Goal: Task Accomplishment & Management: Manage account settings

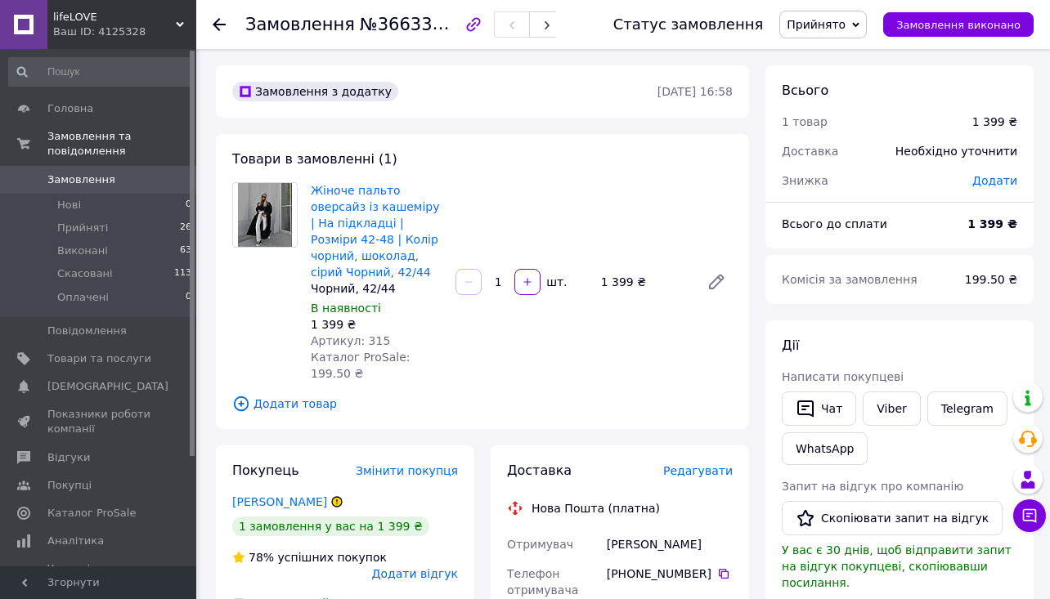
scroll to position [324, 0]
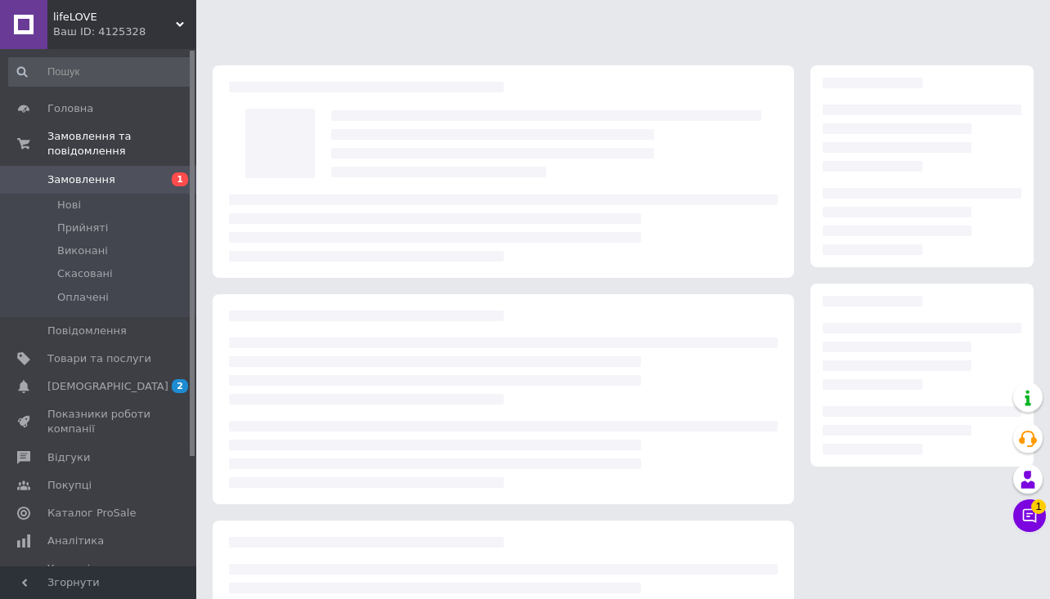
scroll to position [148, 0]
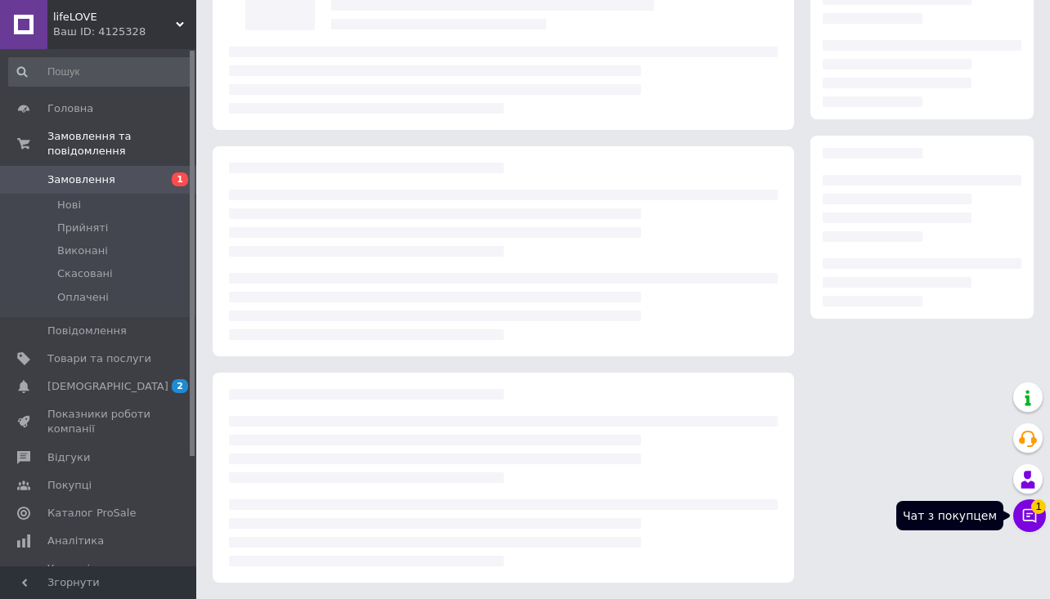
click at [1032, 516] on icon at bounding box center [1029, 516] width 16 height 16
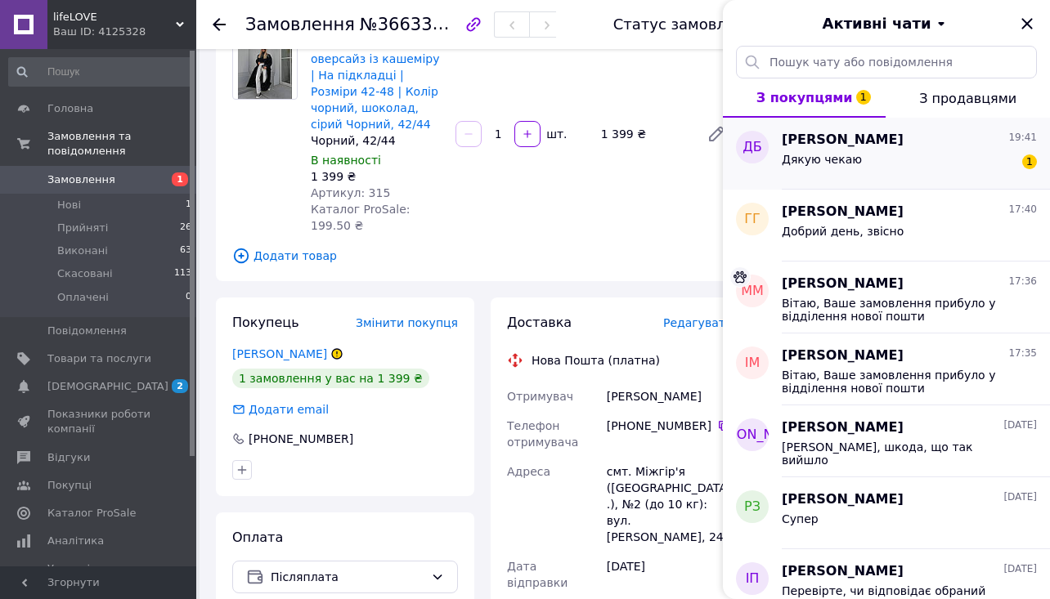
click at [932, 150] on div "Дякую чекаю 1" at bounding box center [908, 163] width 255 height 26
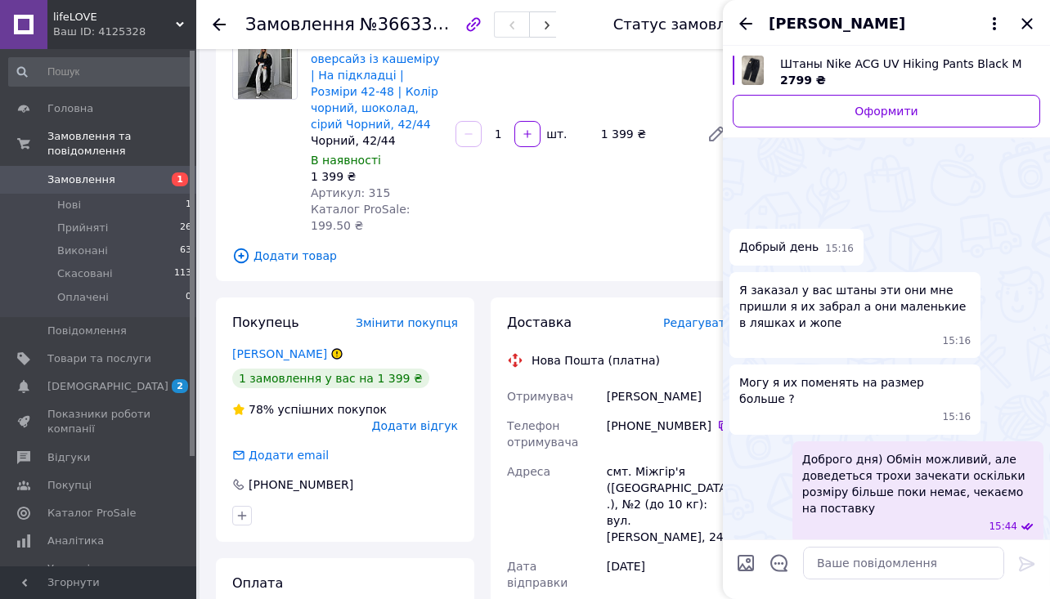
scroll to position [575, 0]
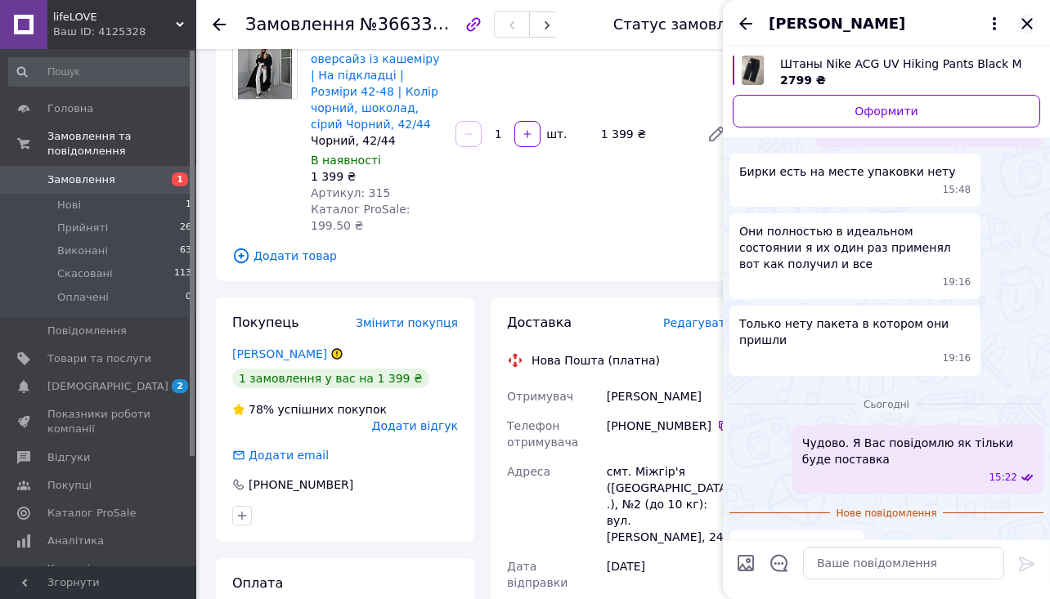
click at [1019, 27] on icon "Закрити" at bounding box center [1027, 24] width 20 height 20
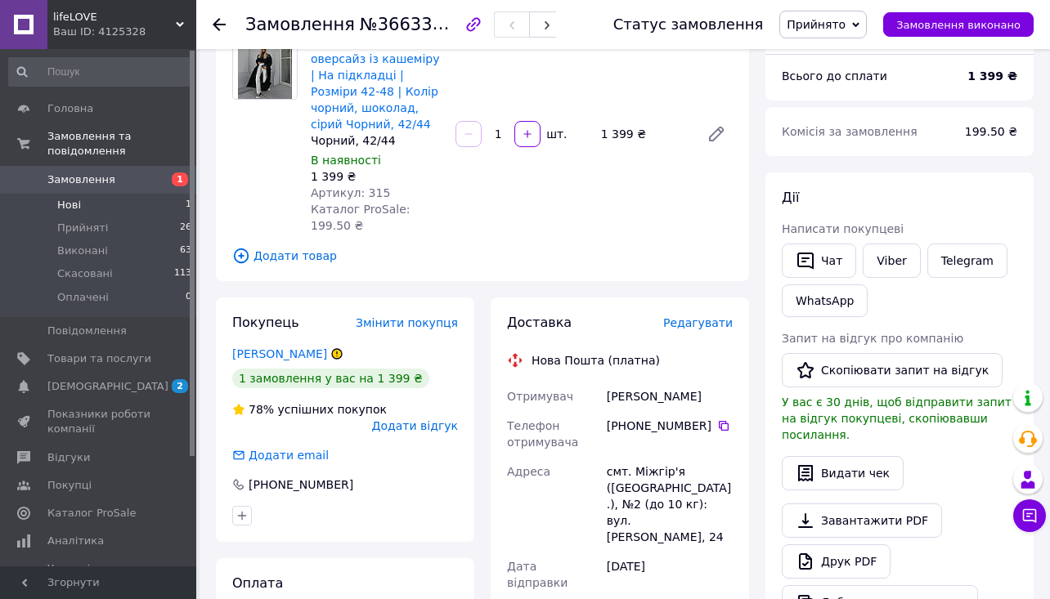
click at [154, 207] on li "Нові 1" at bounding box center [100, 205] width 201 height 23
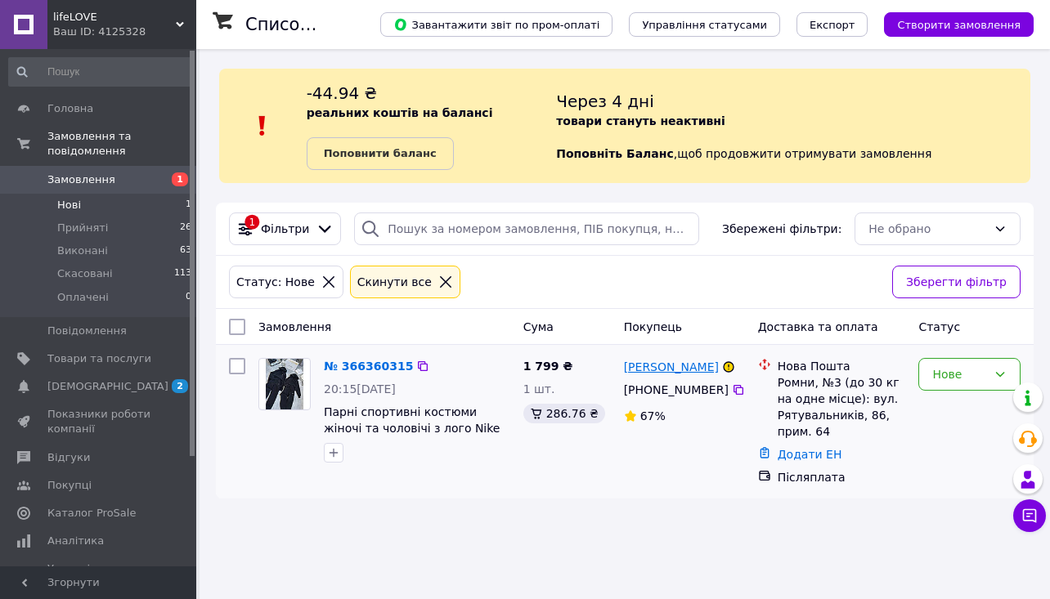
click at [683, 367] on link "[PERSON_NAME]" at bounding box center [671, 367] width 95 height 16
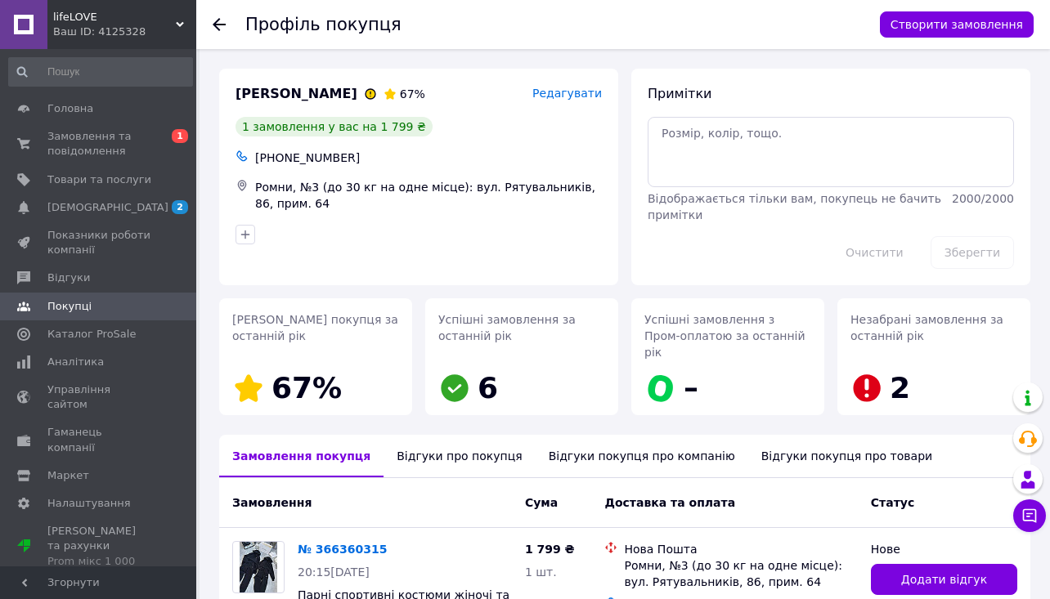
click at [218, 26] on icon at bounding box center [219, 24] width 13 height 13
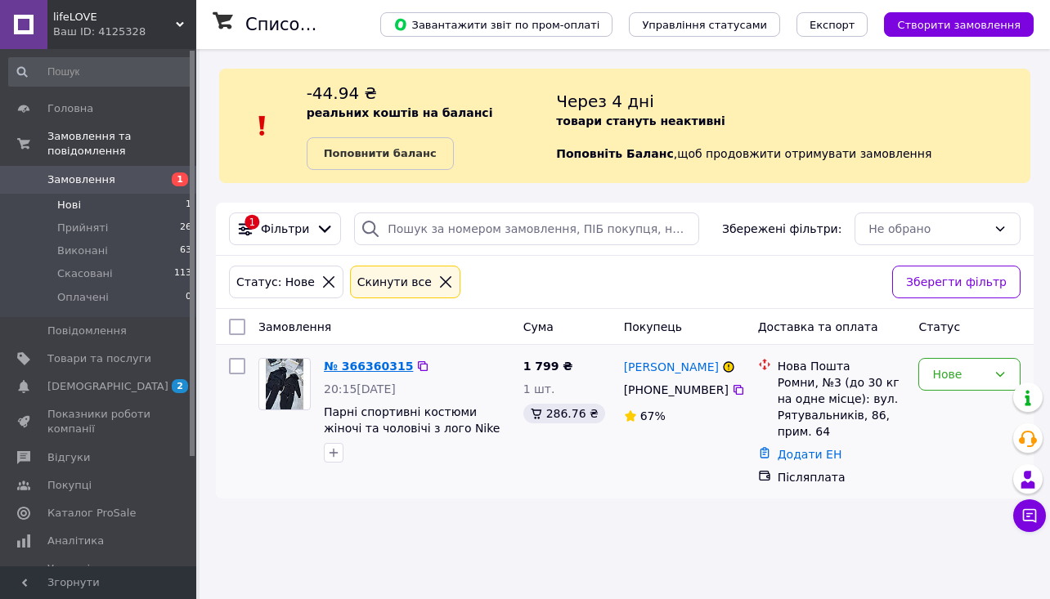
click at [352, 365] on link "№ 366360315" at bounding box center [368, 366] width 89 height 13
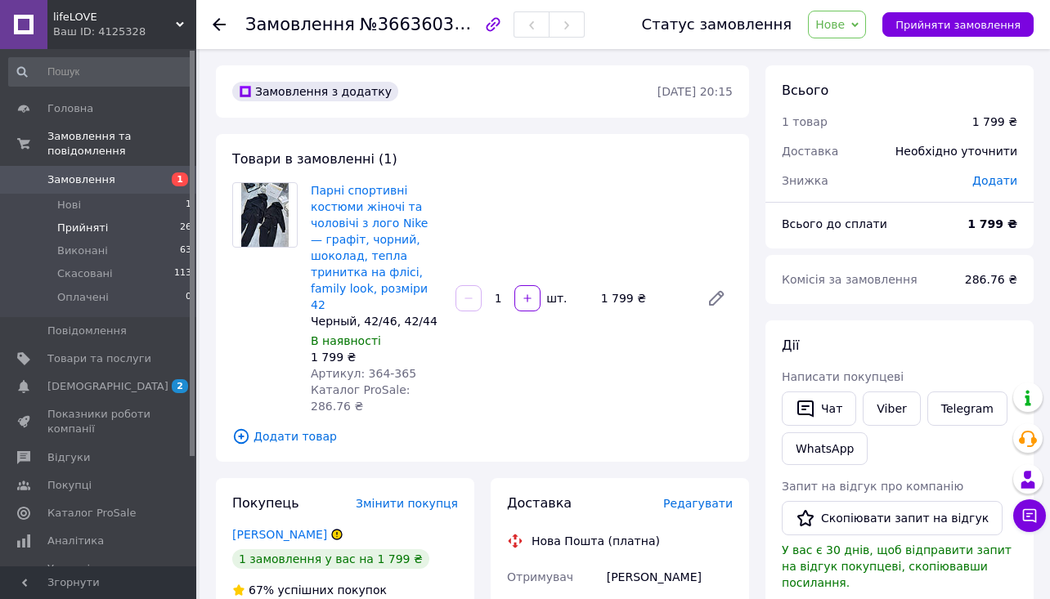
click at [156, 231] on li "Прийняті 26" at bounding box center [100, 228] width 201 height 23
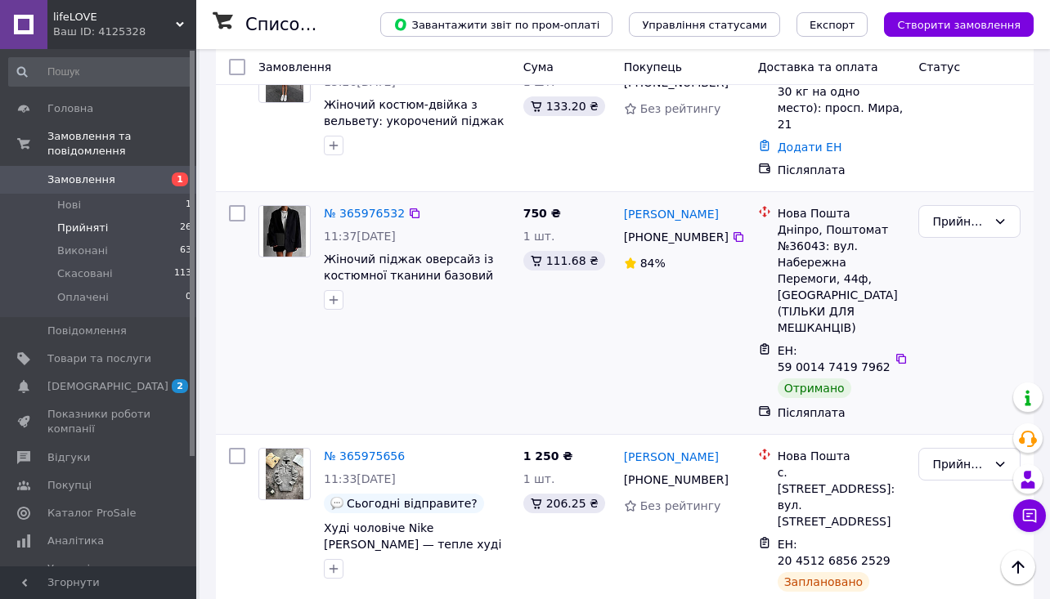
scroll to position [1170, 0]
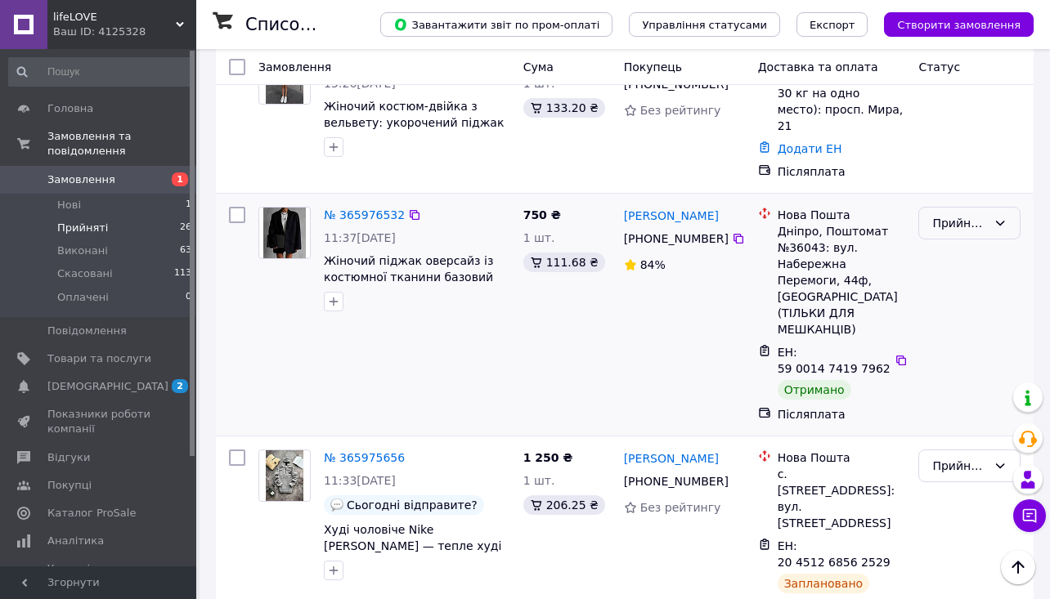
click at [955, 214] on div "Прийнято" at bounding box center [959, 223] width 55 height 18
click at [956, 170] on li "Виконано" at bounding box center [969, 166] width 101 height 29
click at [902, 356] on icon at bounding box center [901, 361] width 10 height 10
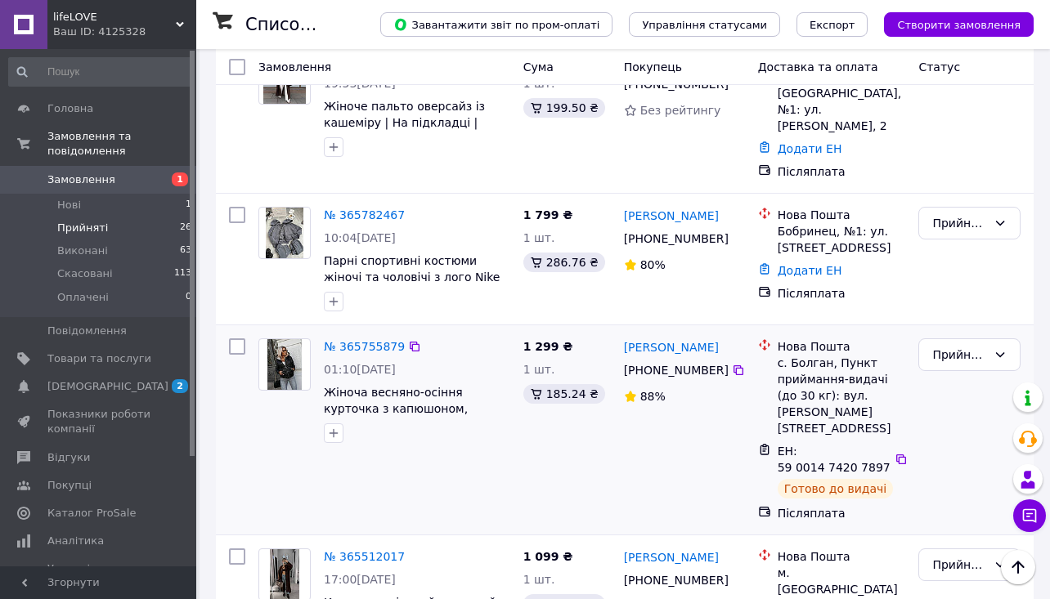
scroll to position [2200, 0]
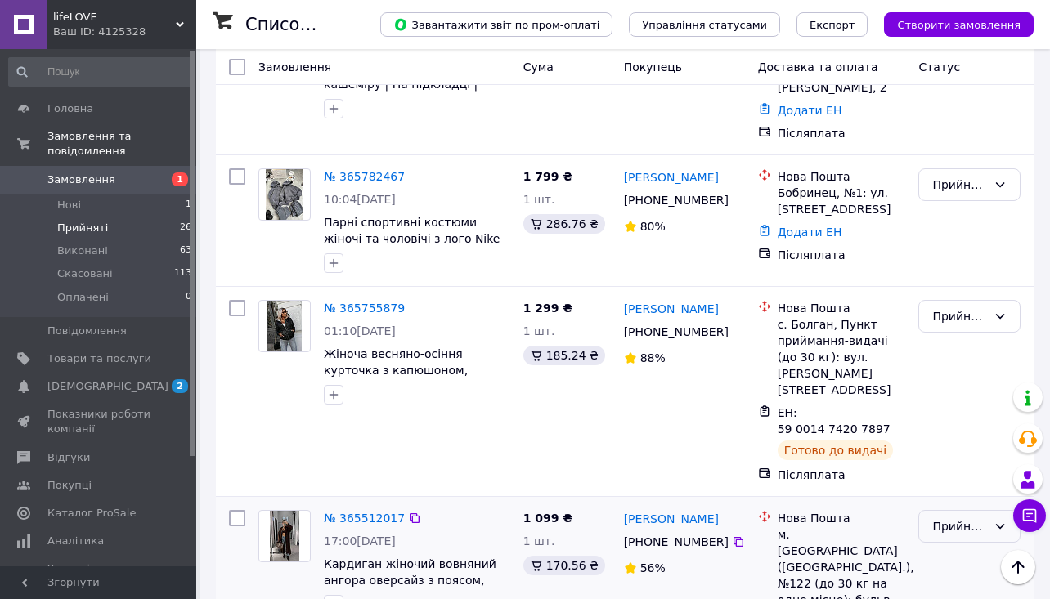
click at [963, 510] on div "Прийнято" at bounding box center [969, 526] width 102 height 33
click at [952, 383] on li "Скасовано" at bounding box center [969, 378] width 101 height 29
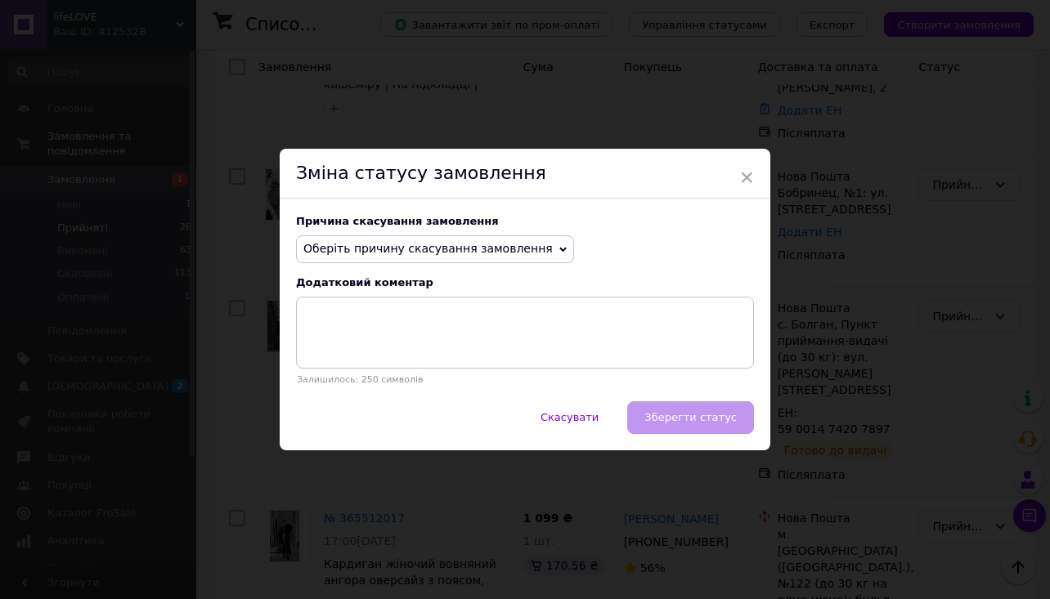
click at [468, 250] on span "Оберіть причину скасування замовлення" at bounding box center [427, 248] width 249 height 13
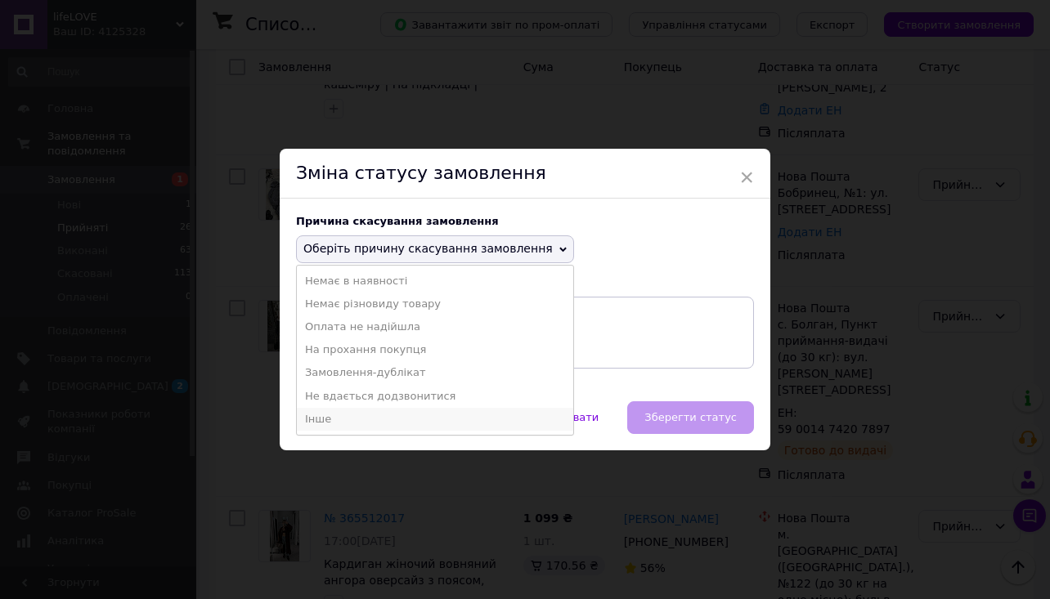
click at [350, 408] on li "Інше" at bounding box center [435, 419] width 276 height 23
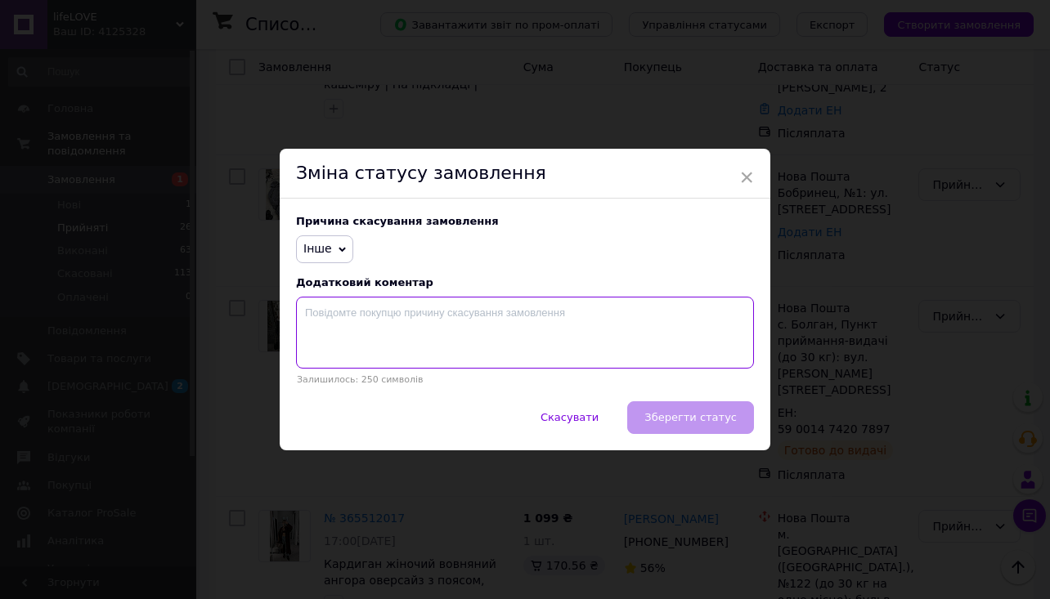
click at [387, 328] on textarea at bounding box center [525, 333] width 458 height 72
type textarea "Відмова на новій пошті"
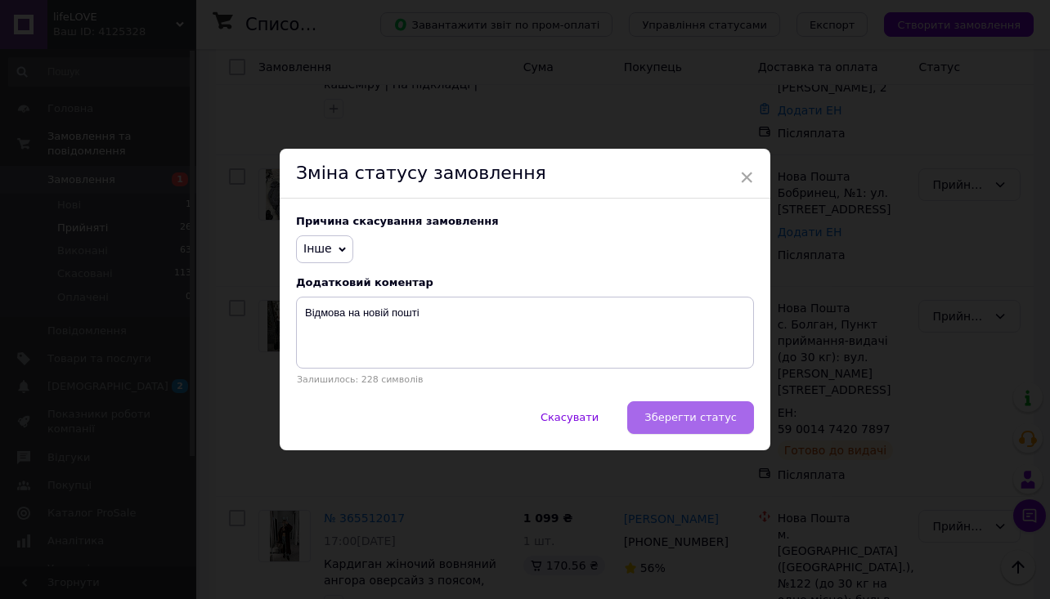
click at [717, 423] on span "Зберегти статус" at bounding box center [690, 417] width 92 height 12
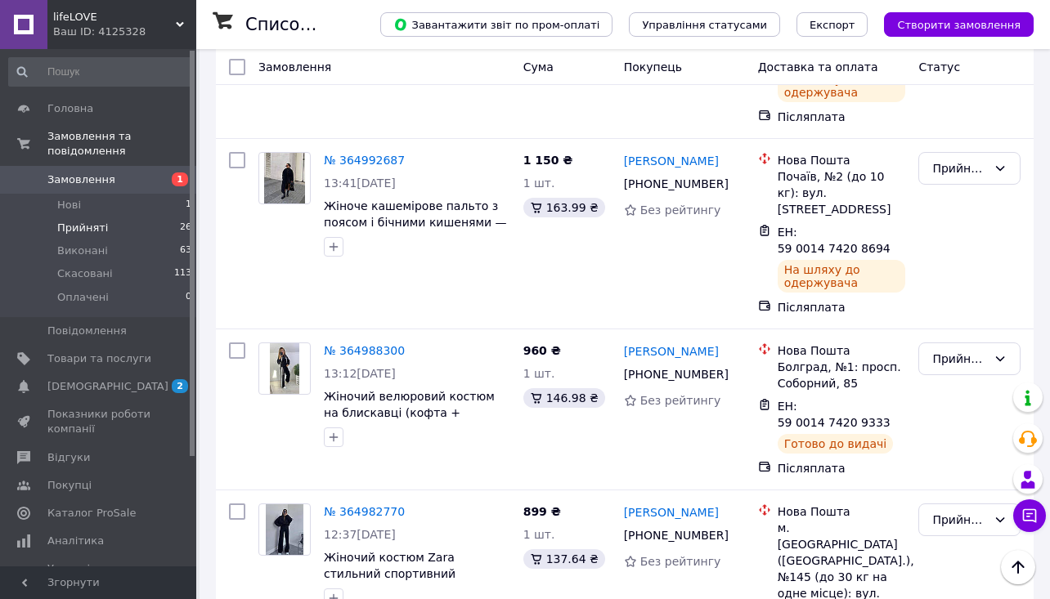
scroll to position [3181, 0]
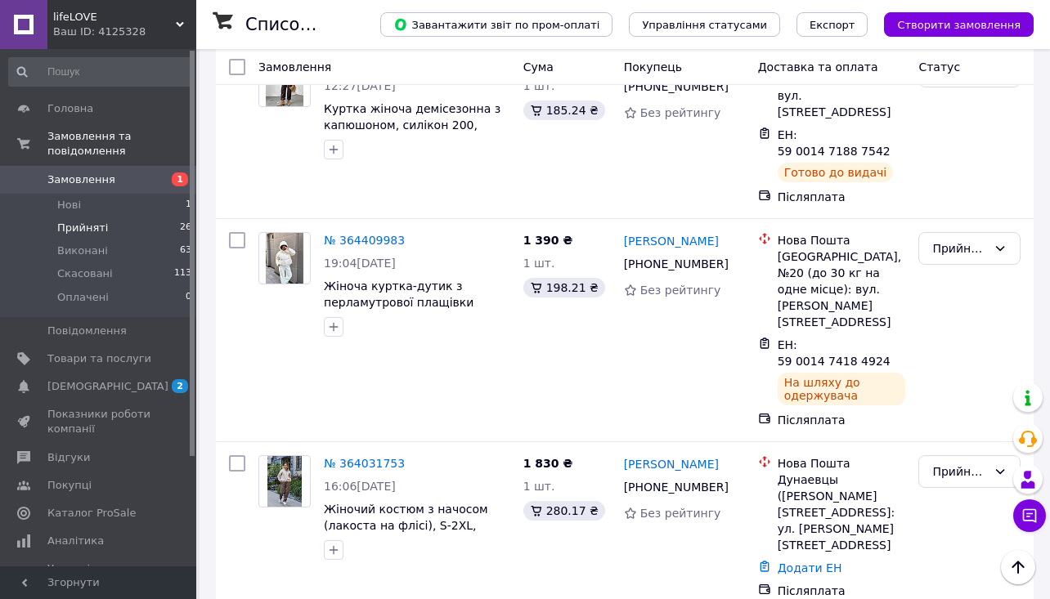
scroll to position [732, 0]
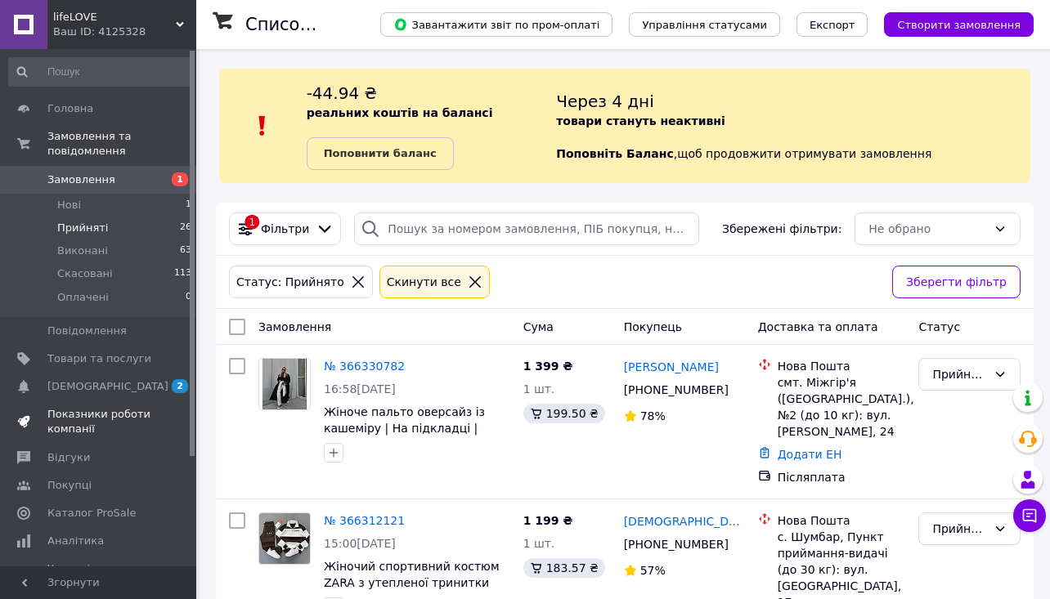
click at [150, 418] on span "Показники роботи компанії" at bounding box center [99, 421] width 104 height 29
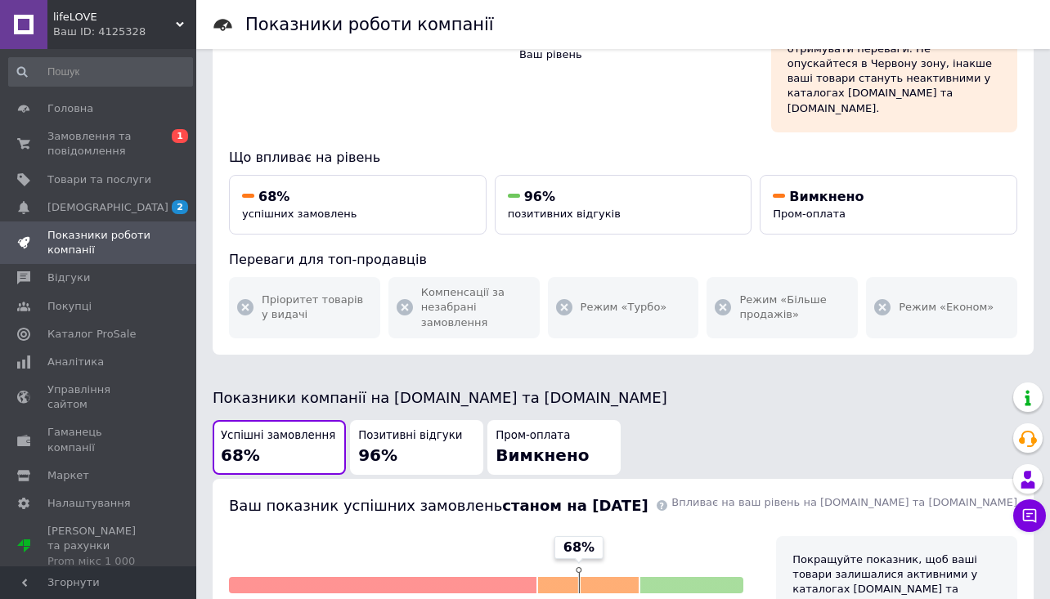
scroll to position [60, 0]
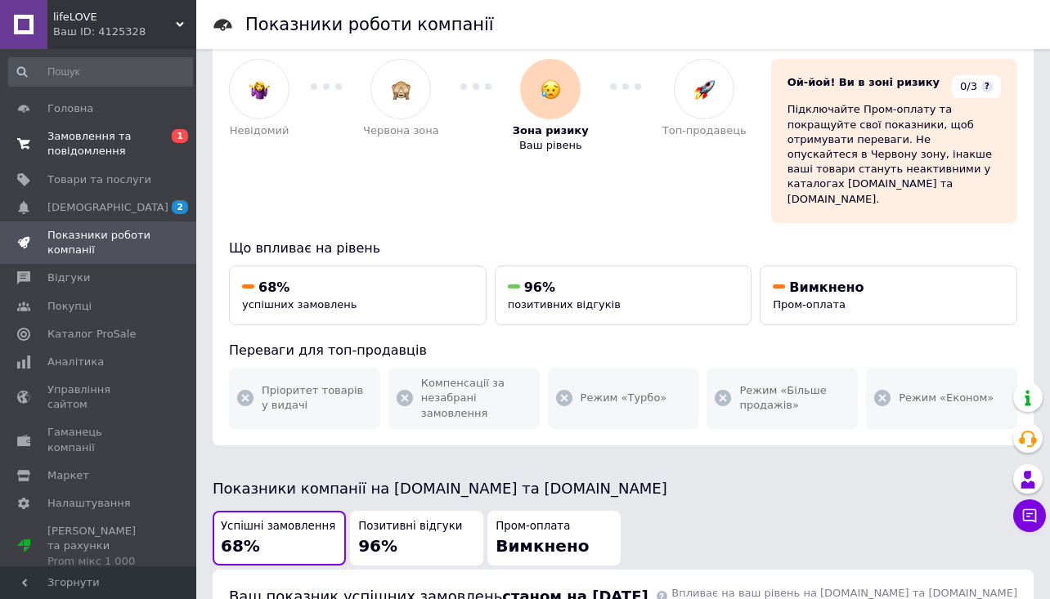
click at [146, 147] on span "Замовлення та повідомлення" at bounding box center [99, 143] width 104 height 29
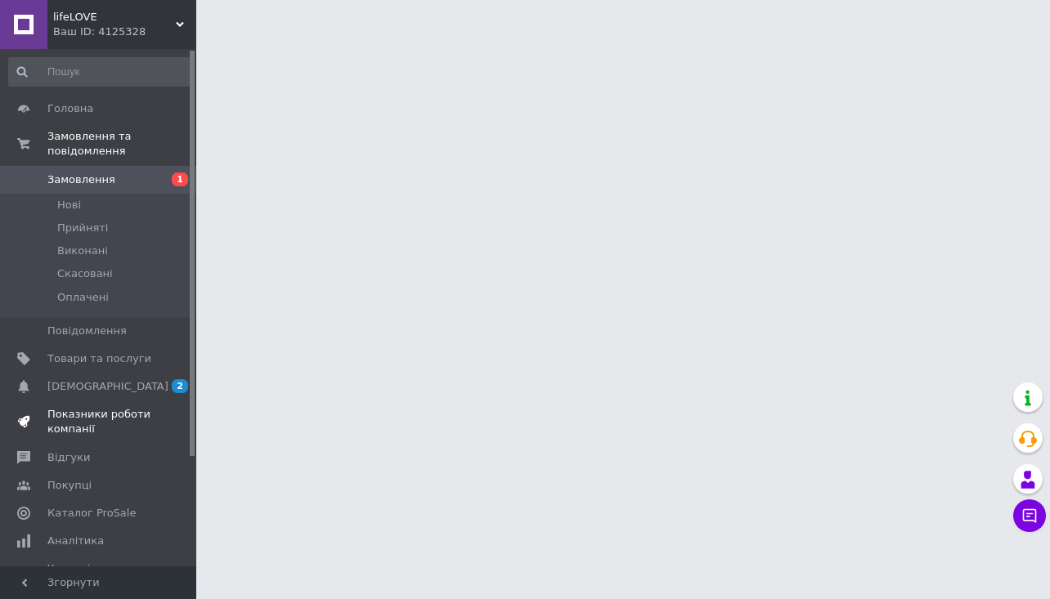
click at [127, 437] on link "Показники роботи компанії" at bounding box center [100, 422] width 201 height 43
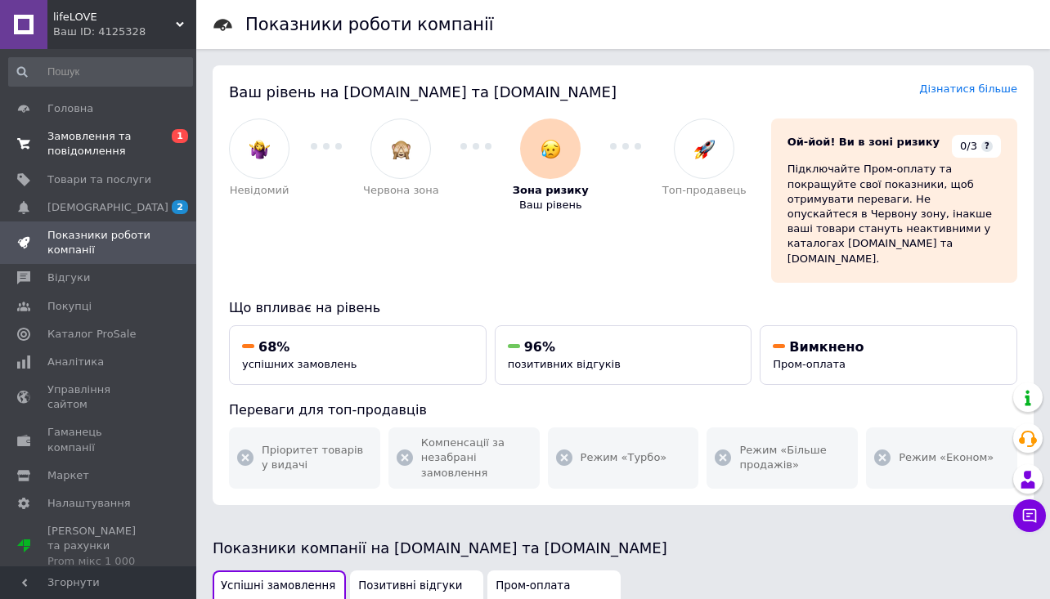
click at [161, 154] on span "0 1" at bounding box center [173, 143] width 45 height 29
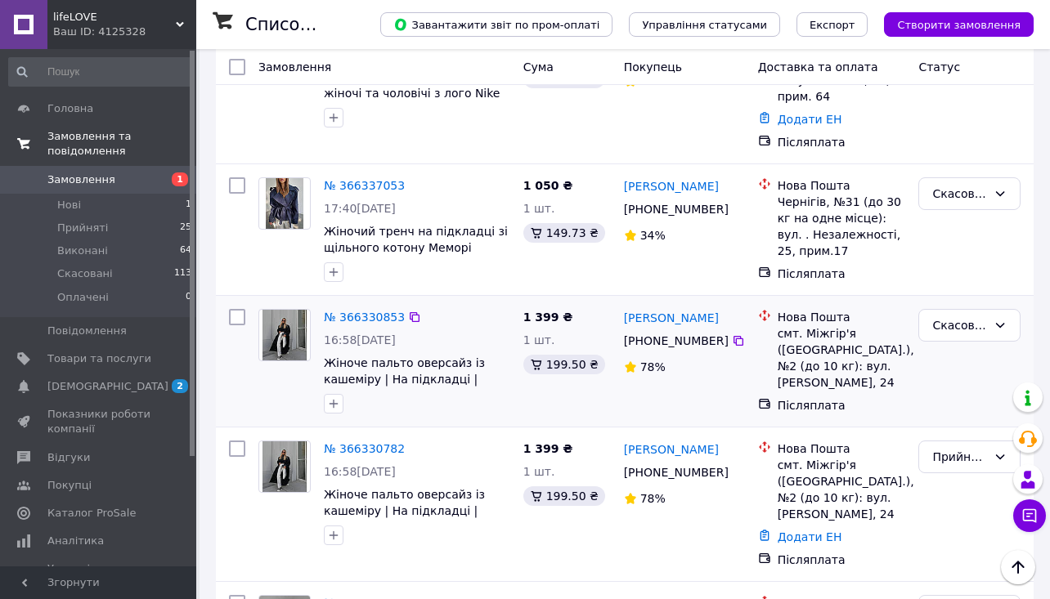
scroll to position [282, 0]
click at [391, 314] on link "№ 366330853" at bounding box center [364, 317] width 81 height 13
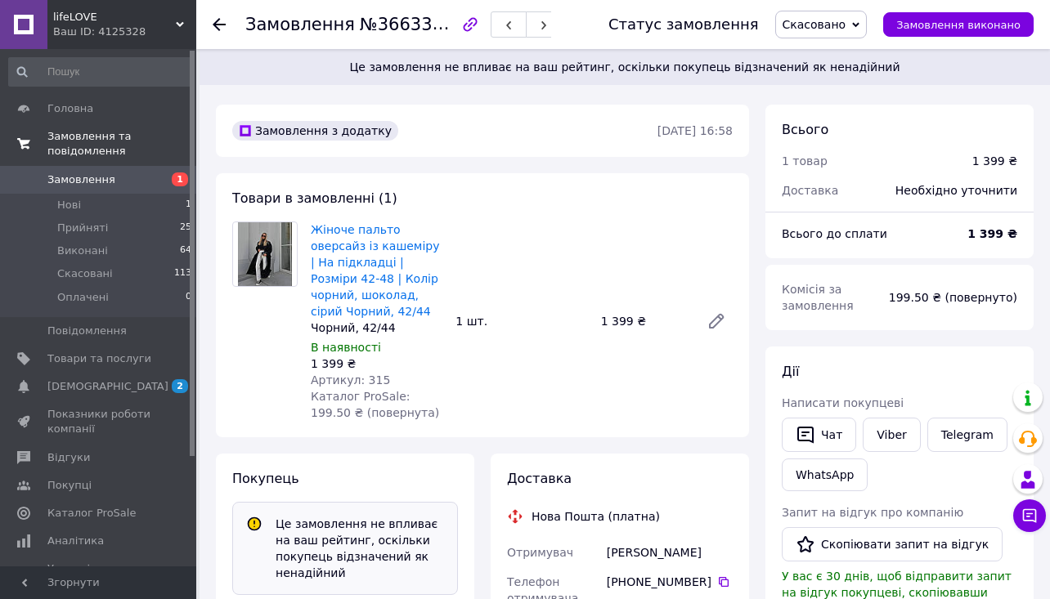
click at [840, 25] on span "Скасовано" at bounding box center [814, 24] width 64 height 13
click at [837, 47] on li "Прийнято" at bounding box center [821, 57] width 91 height 25
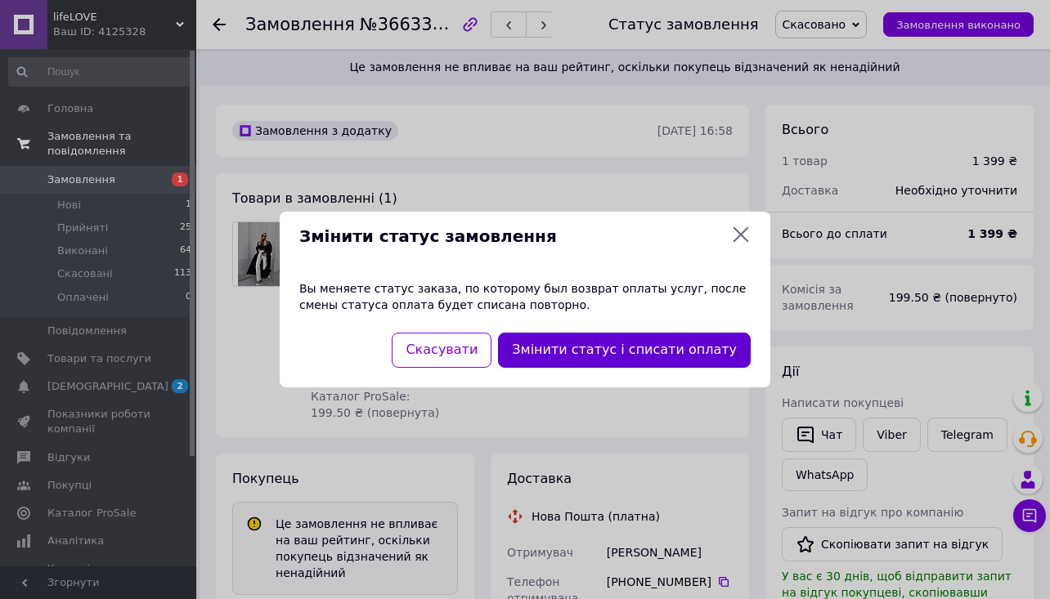
click at [591, 355] on button "Змінити статус і списати оплату" at bounding box center [624, 350] width 253 height 35
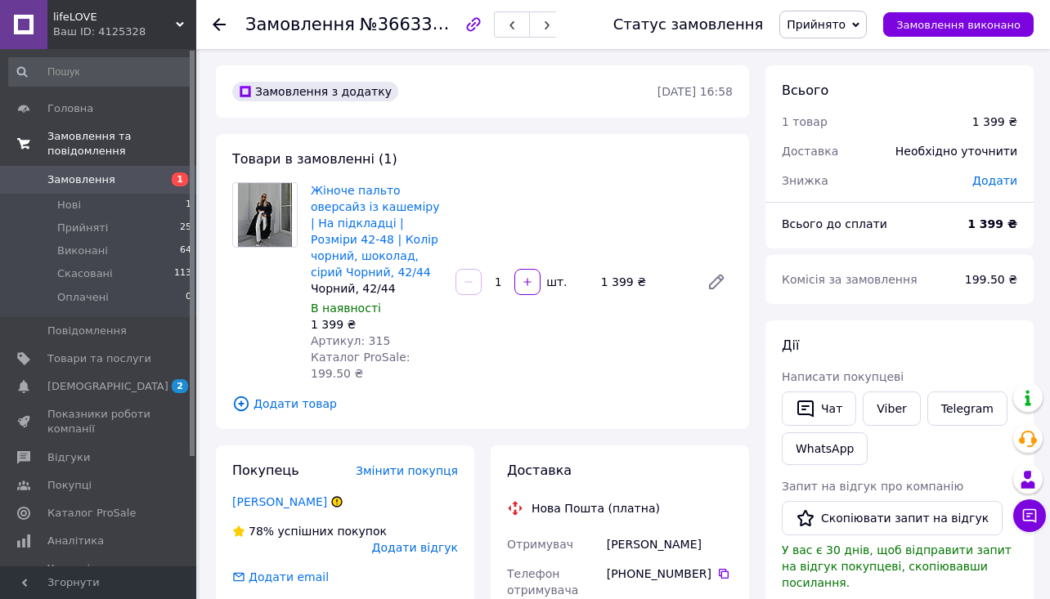
click at [266, 242] on img at bounding box center [265, 215] width 55 height 64
click at [136, 208] on li "Нові 1" at bounding box center [100, 205] width 201 height 23
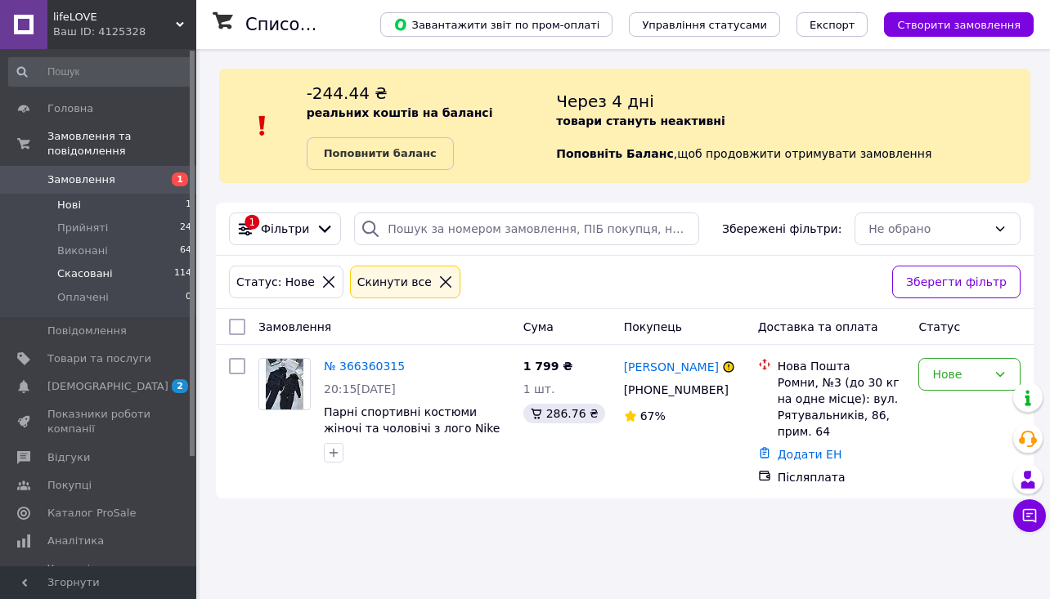
click at [163, 269] on li "Скасовані 114" at bounding box center [100, 273] width 201 height 23
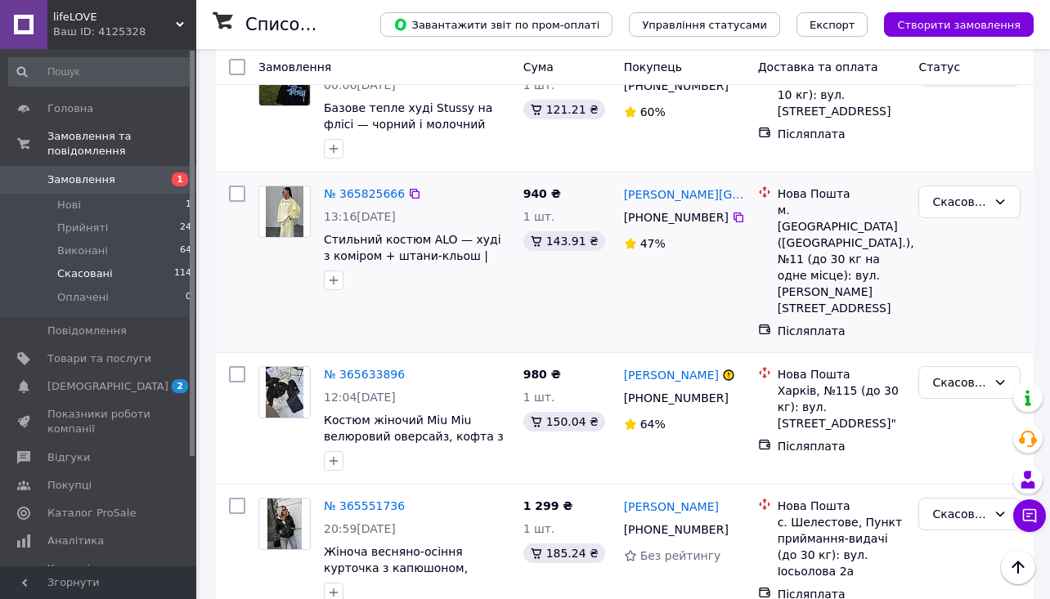
scroll to position [862, 0]
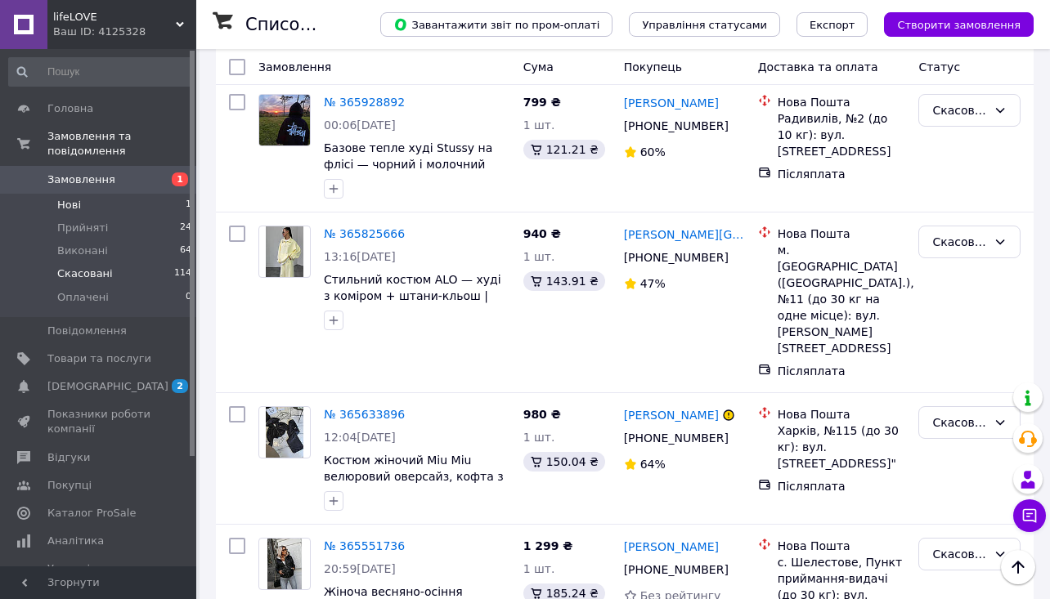
click at [167, 204] on li "Нові 1" at bounding box center [100, 205] width 201 height 23
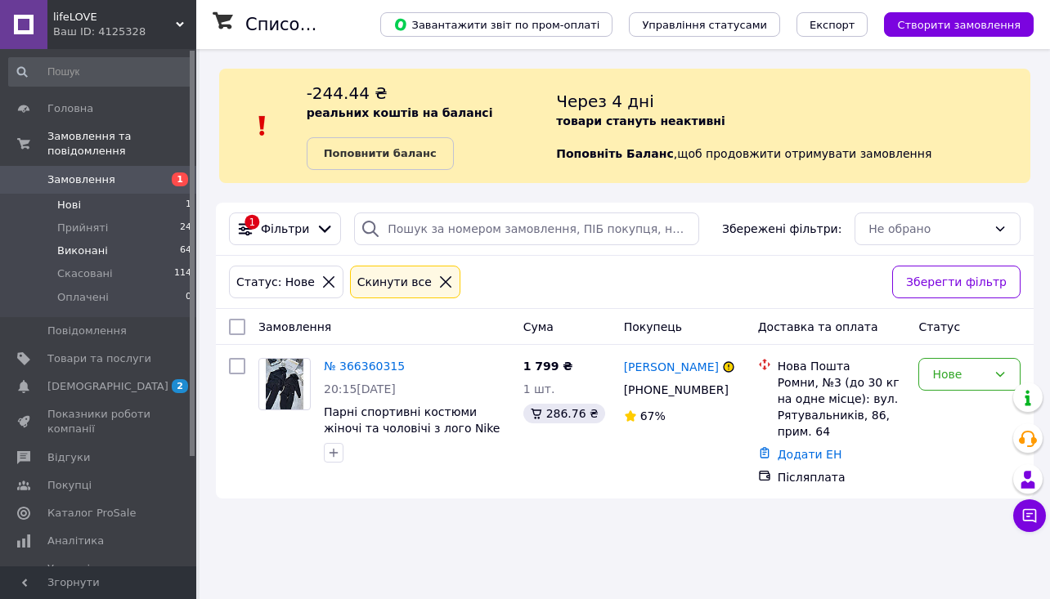
click at [180, 253] on span "64" at bounding box center [185, 251] width 11 height 15
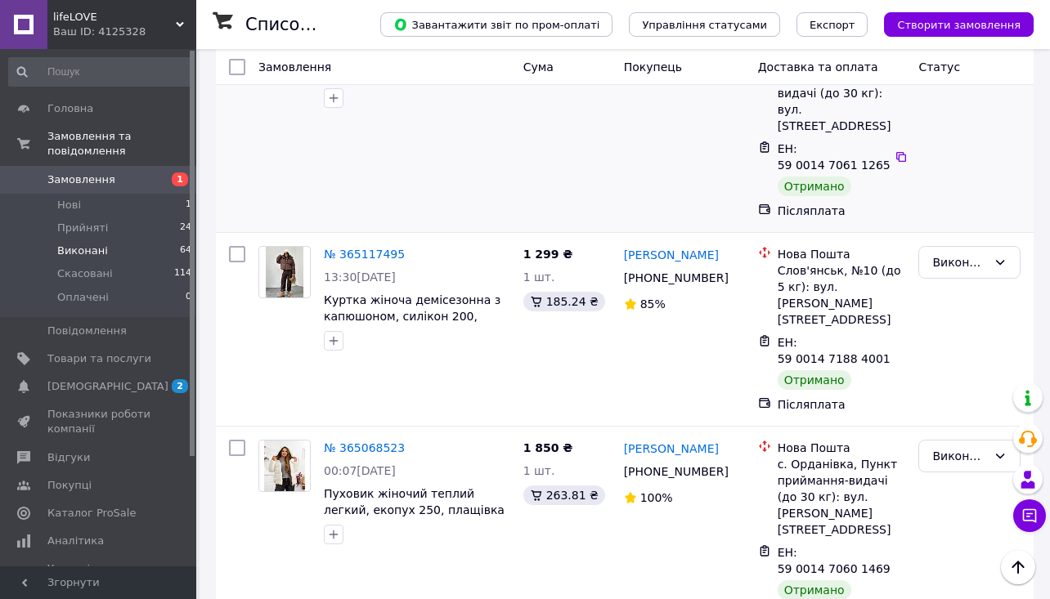
scroll to position [906, 0]
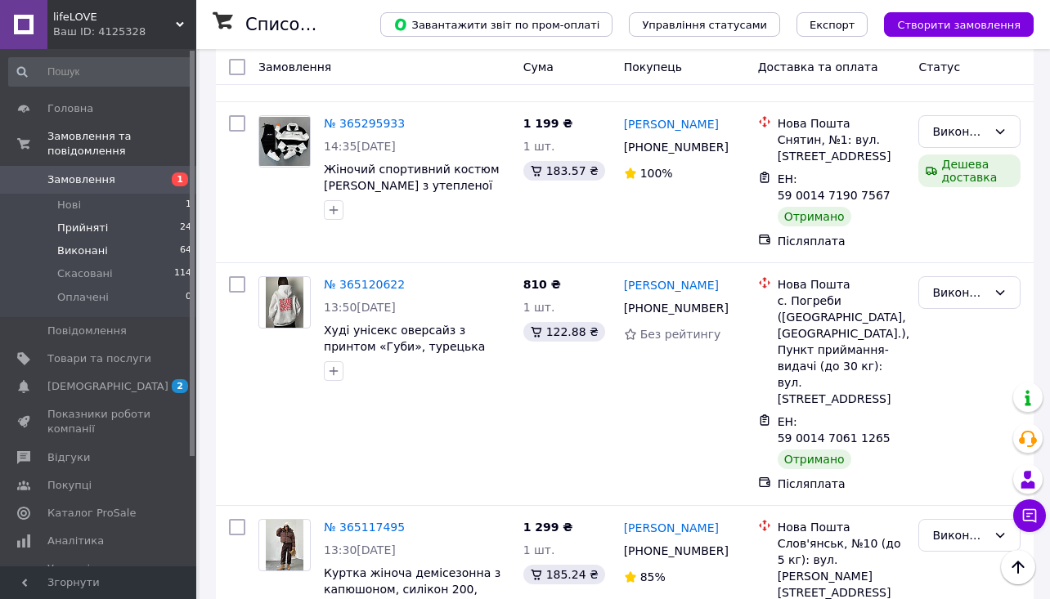
click at [138, 233] on li "Прийняті 24" at bounding box center [100, 228] width 201 height 23
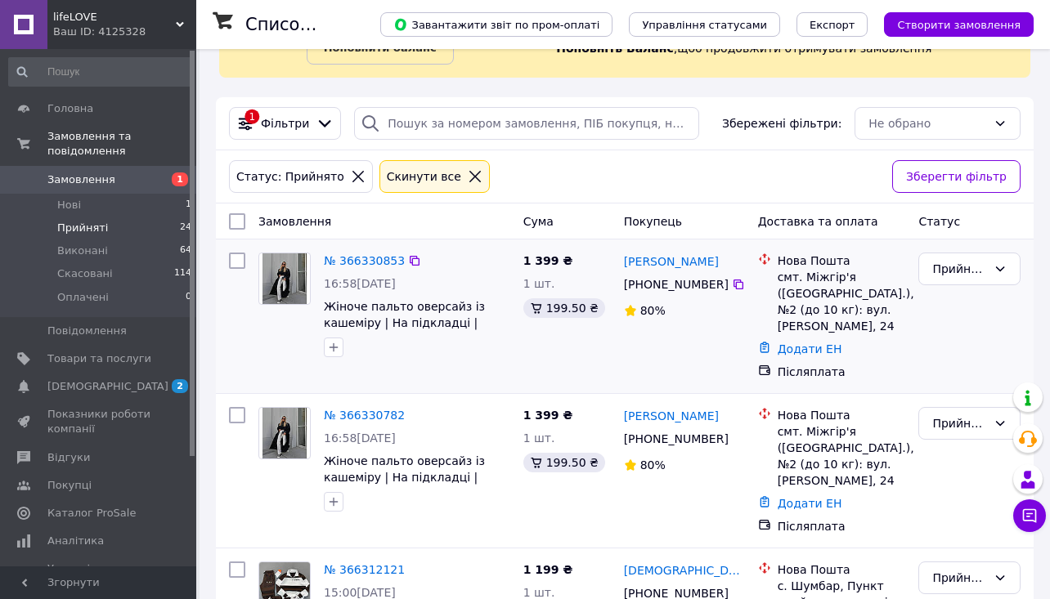
scroll to position [117, 0]
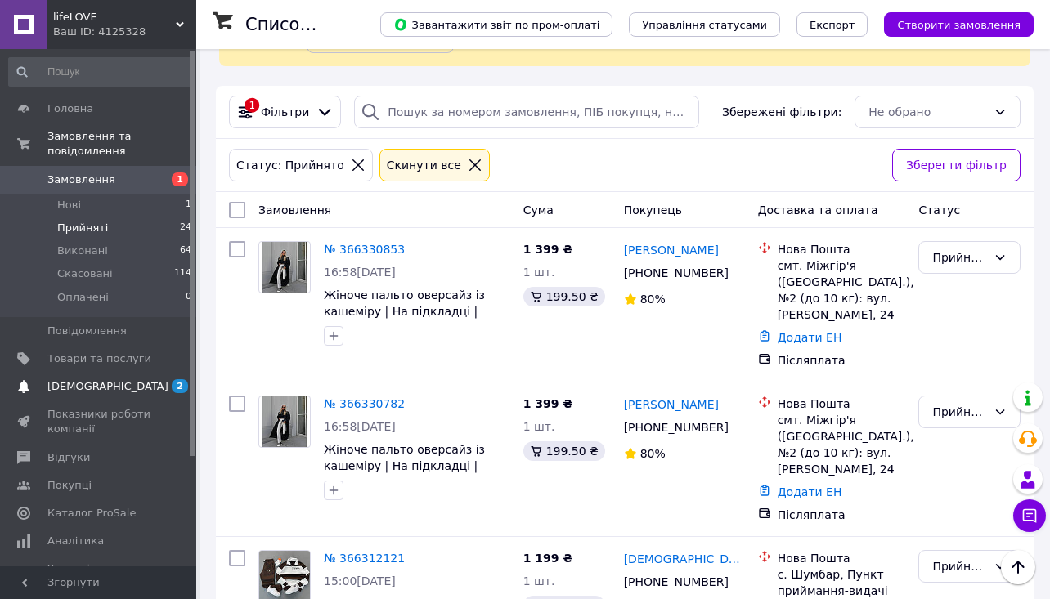
click at [153, 396] on link "[DEMOGRAPHIC_DATA] 2 0" at bounding box center [100, 387] width 201 height 28
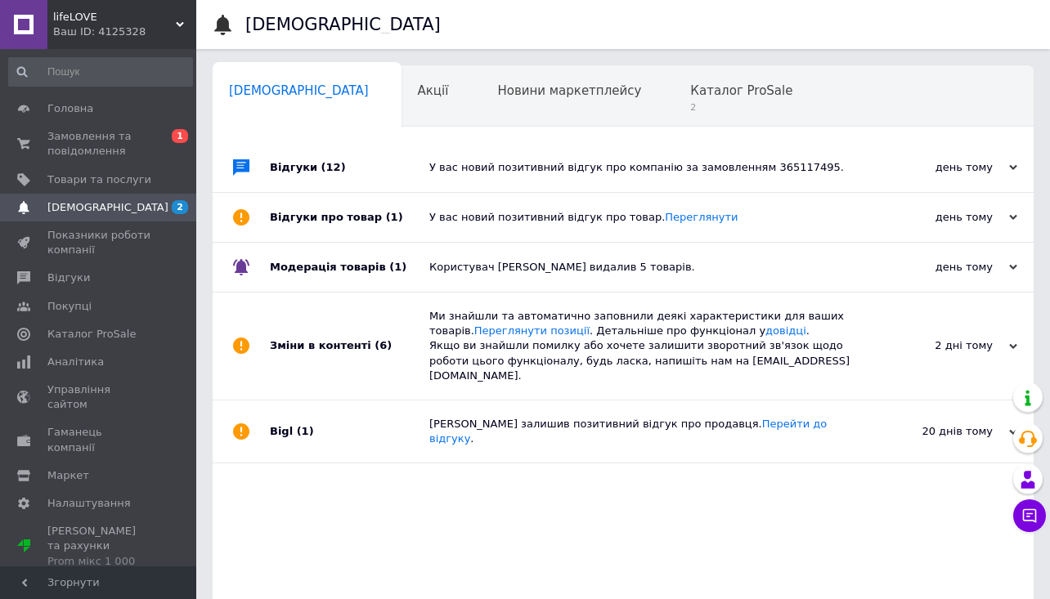
scroll to position [0, 8]
click at [665, 78] on div "Каталог ProSale 2" at bounding box center [740, 97] width 151 height 62
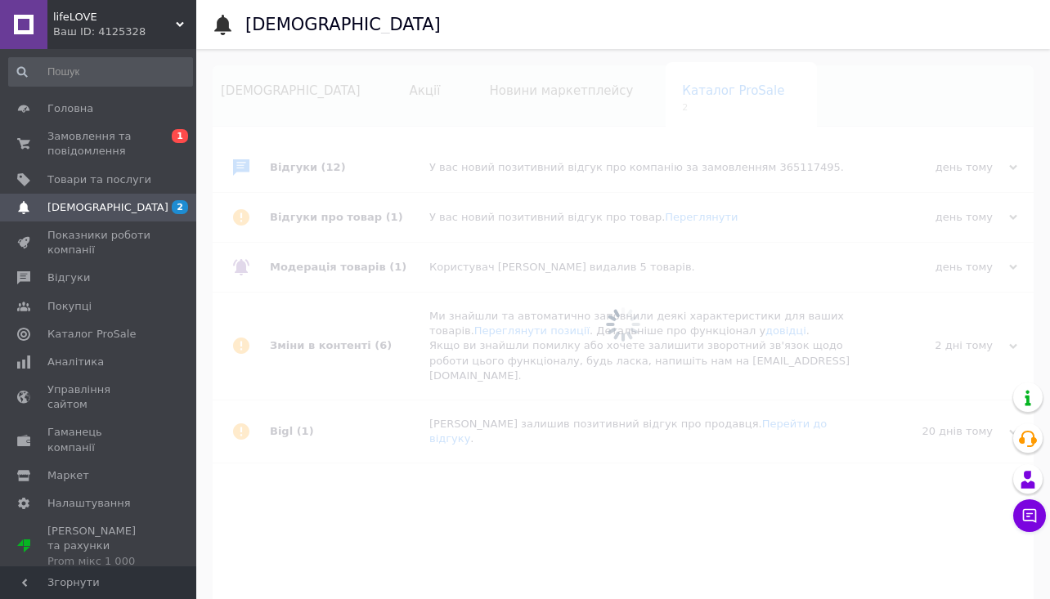
scroll to position [0, 9]
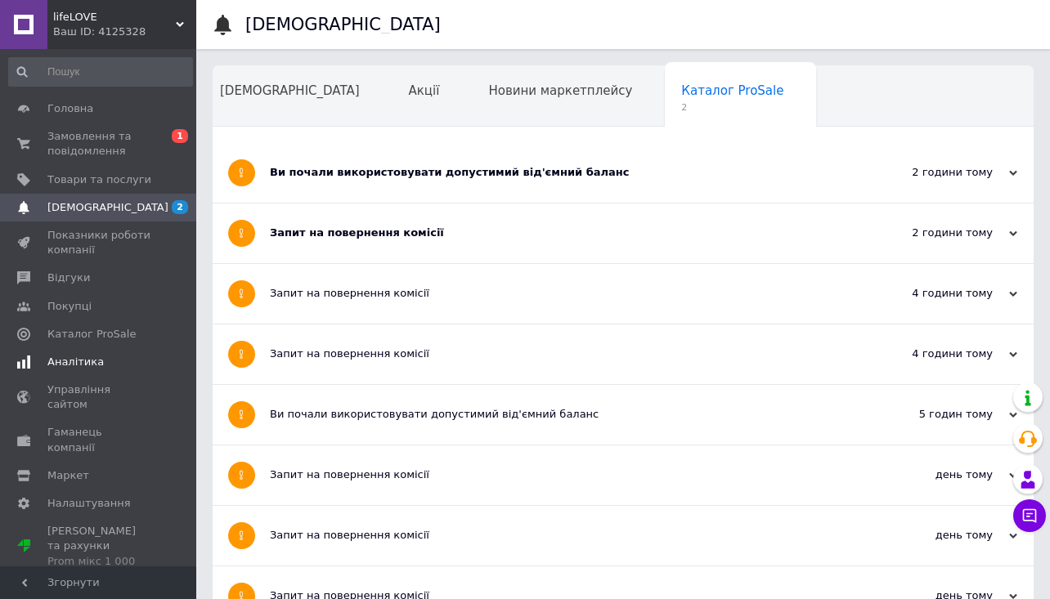
click at [101, 363] on span "Аналітика" at bounding box center [99, 362] width 104 height 15
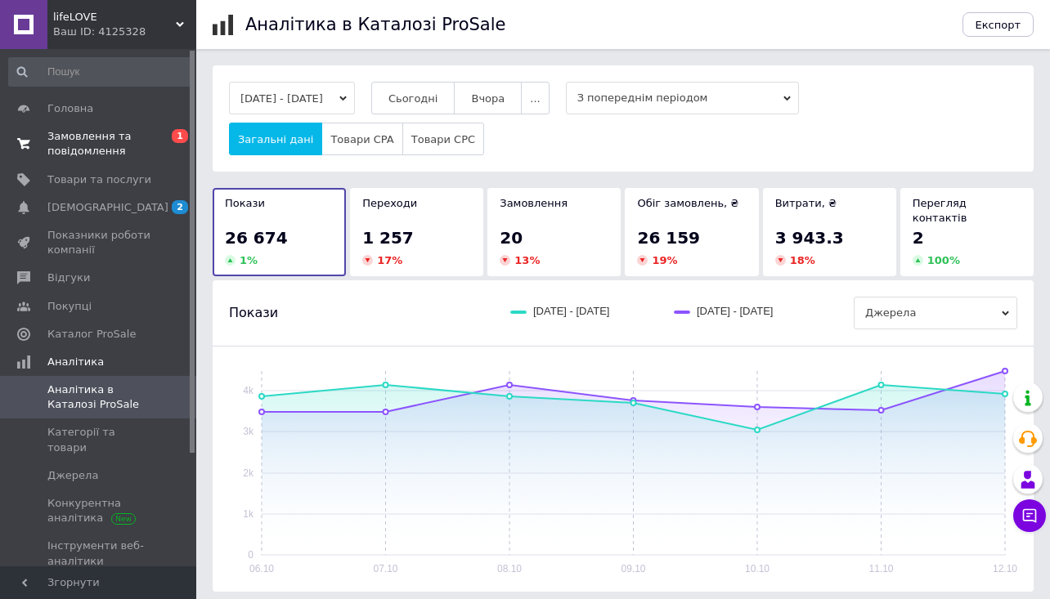
click at [95, 147] on span "Замовлення та повідомлення" at bounding box center [99, 143] width 104 height 29
